Goal: Information Seeking & Learning: Learn about a topic

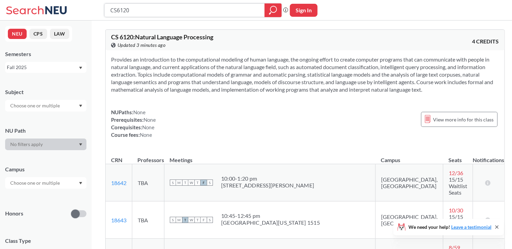
click at [181, 10] on input "CS6120" at bounding box center [185, 10] width 150 height 12
type input "EECE"
click at [275, 10] on icon "magnifying glass" at bounding box center [273, 10] width 8 height 10
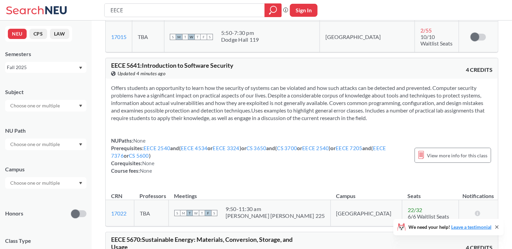
scroll to position [5859, 0]
drag, startPoint x: 239, startPoint y: 45, endPoint x: 111, endPoint y: 45, distance: 127.9
click at [111, 62] on div "EECE 5641 : Introduction to Software Security View this course on Banner. Updat…" at bounding box center [206, 69] width 191 height 15
copy span "EECE 5641 : Introduction to Software Security"
click at [208, 148] on div "NUPaths: None Prerequisites: EECE 2540 and ( EECE 4534 or EECE 3324 ) or CS 365…" at bounding box center [259, 155] width 297 height 38
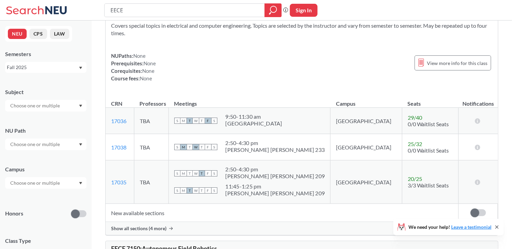
scroll to position [6414, 0]
click at [158, 225] on span "Show all sections (4 more)" at bounding box center [138, 228] width 55 height 6
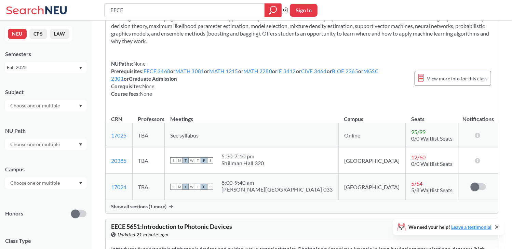
scroll to position [8742, 0]
